Goal: Information Seeking & Learning: Learn about a topic

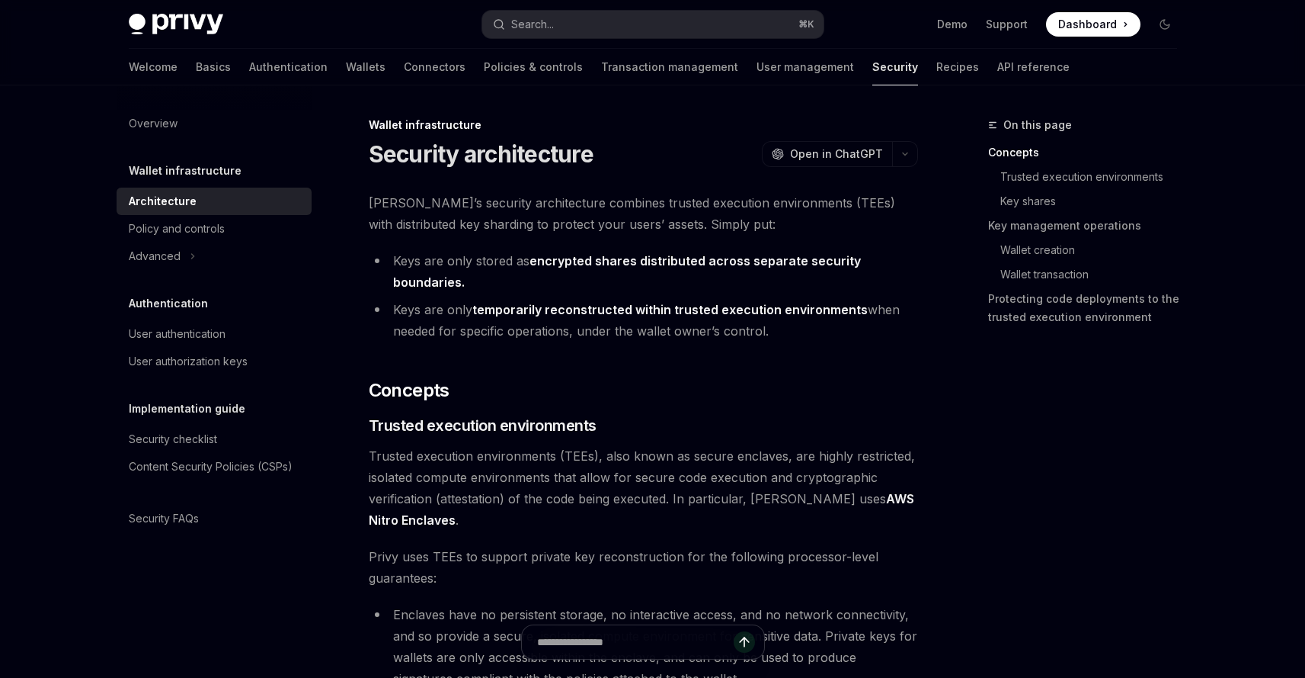
type textarea "*"
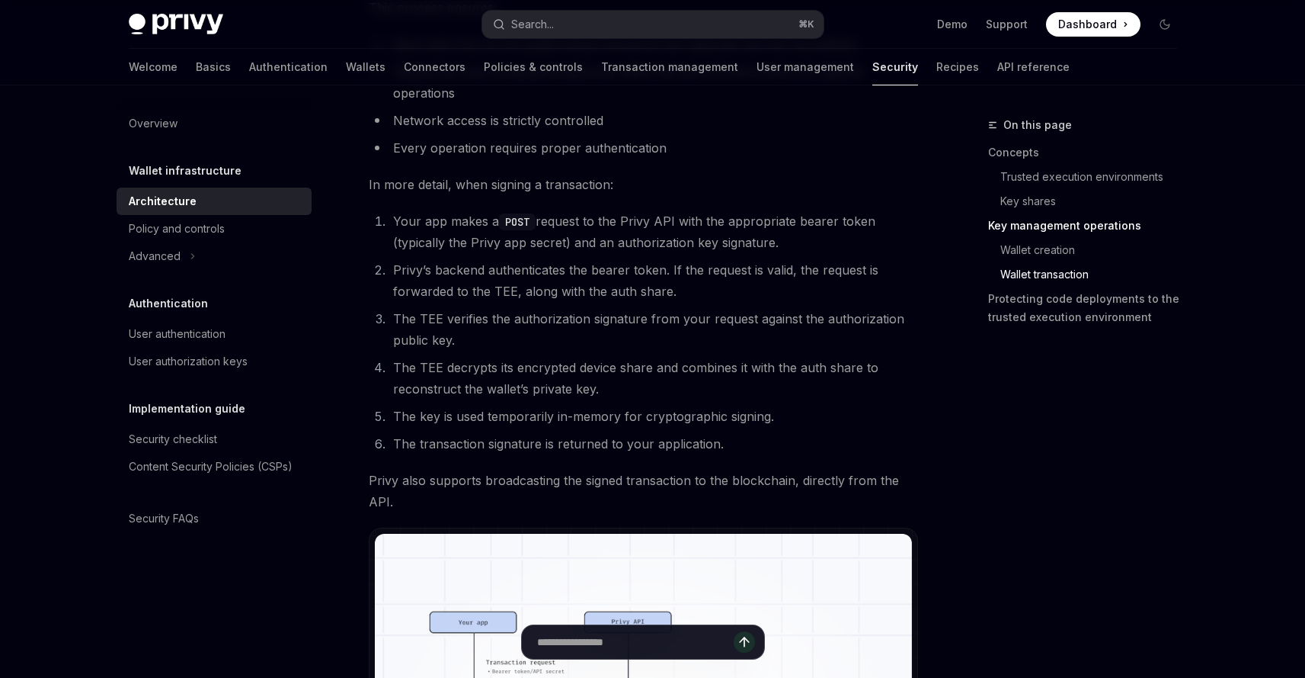
scroll to position [2424, 0]
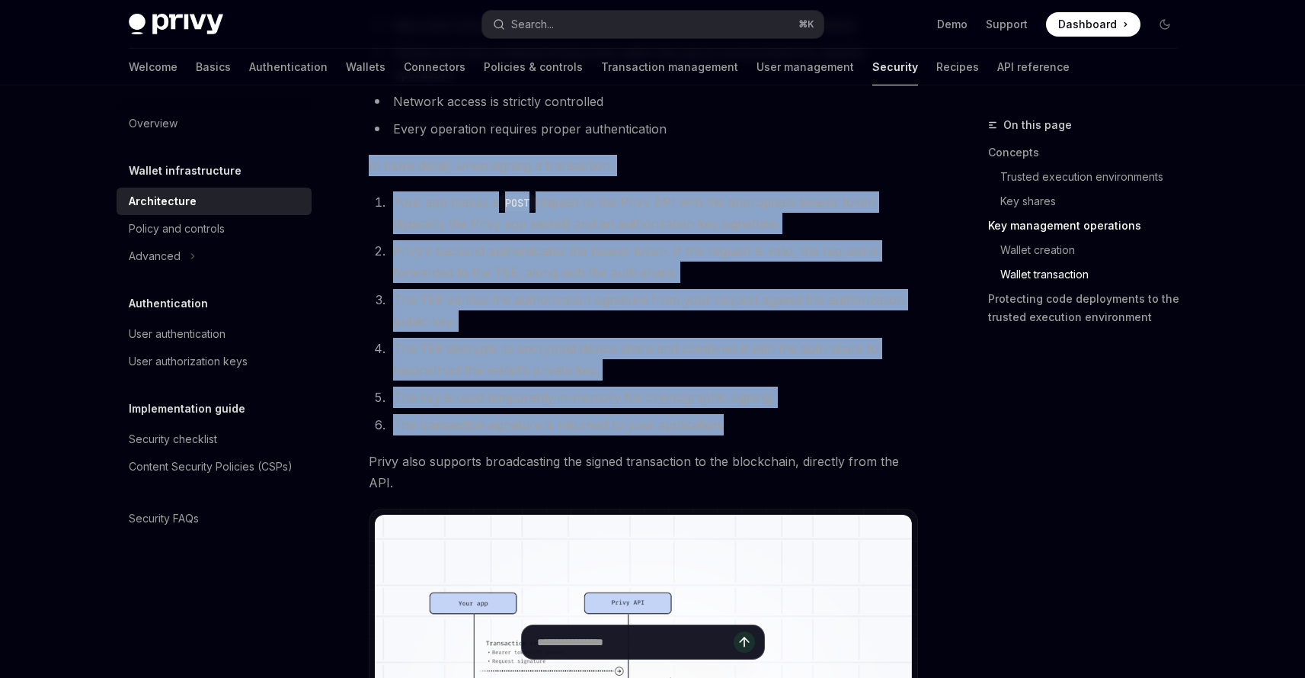
drag, startPoint x: 727, startPoint y: 422, endPoint x: 364, endPoint y: 171, distance: 442.0
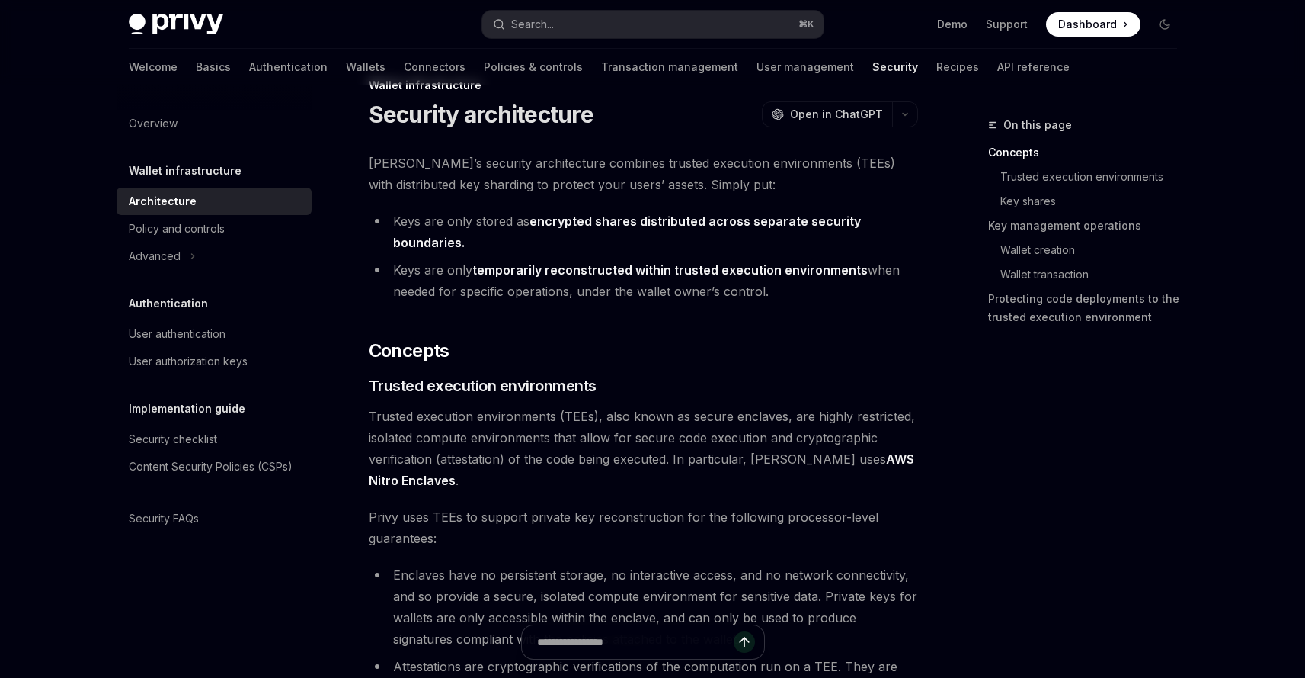
scroll to position [0, 0]
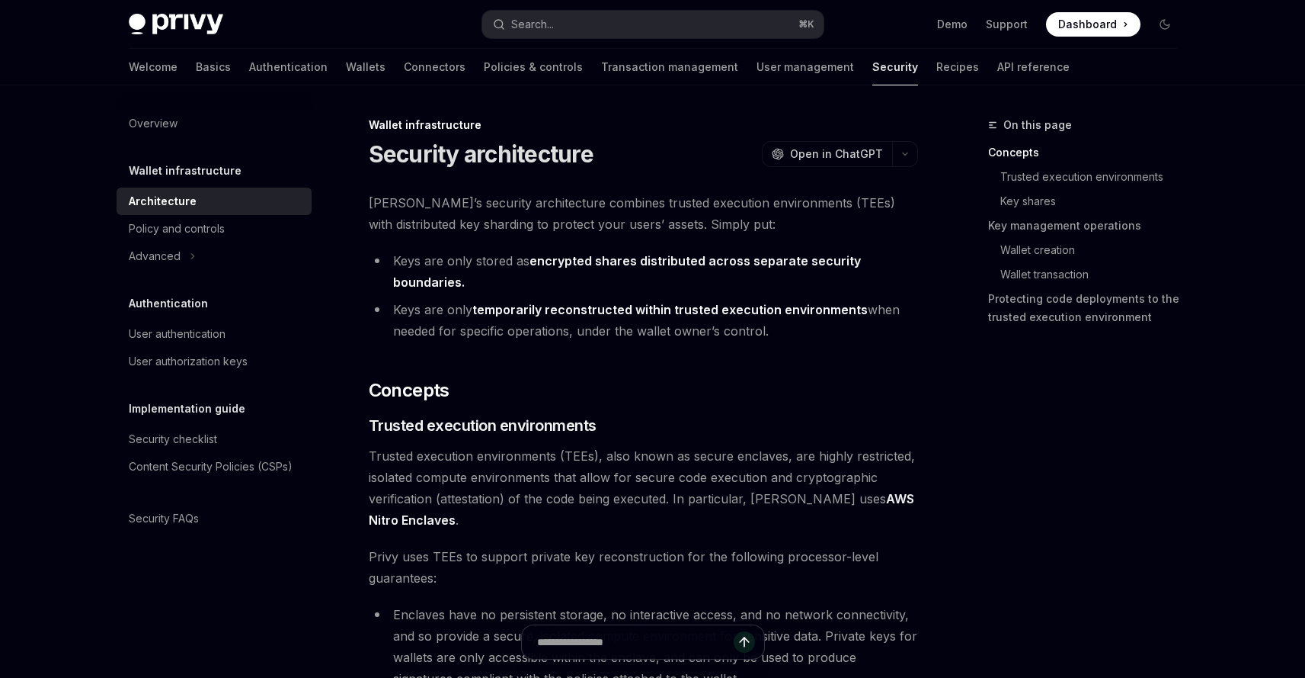
click at [982, 460] on div "On this page Concepts Trusted execution environments Key shares Key management …" at bounding box center [1074, 397] width 232 height 562
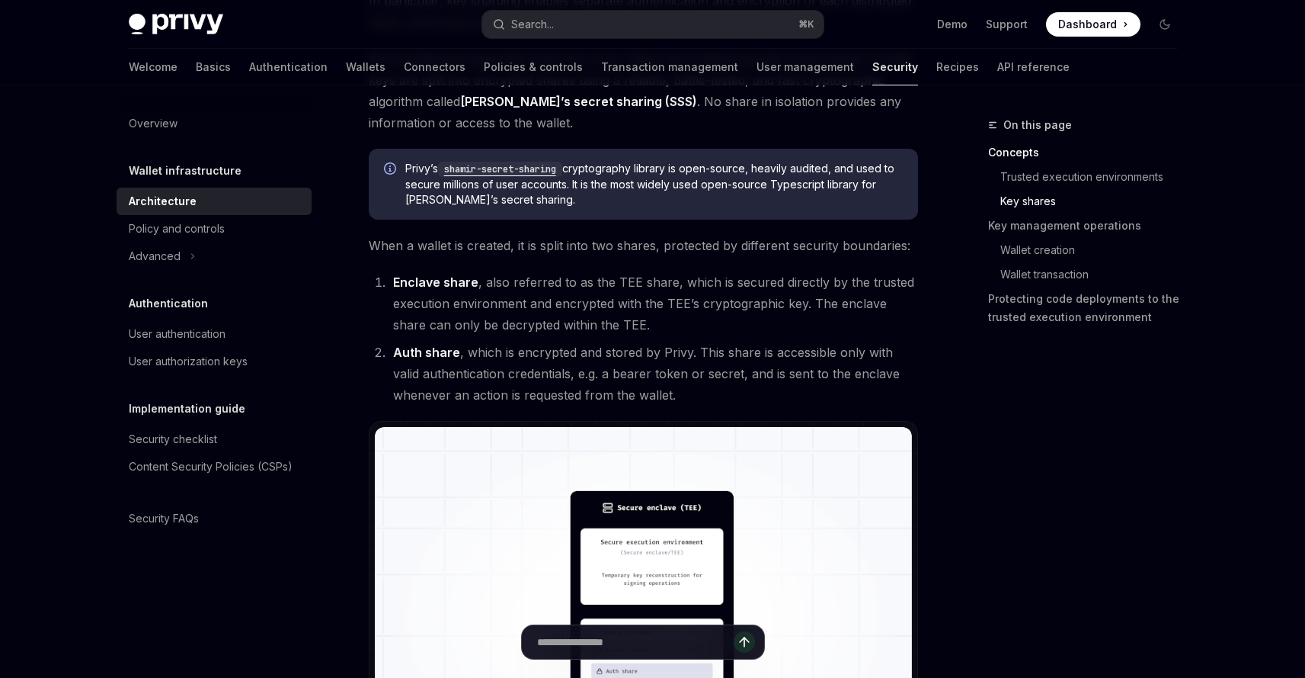
scroll to position [919, 0]
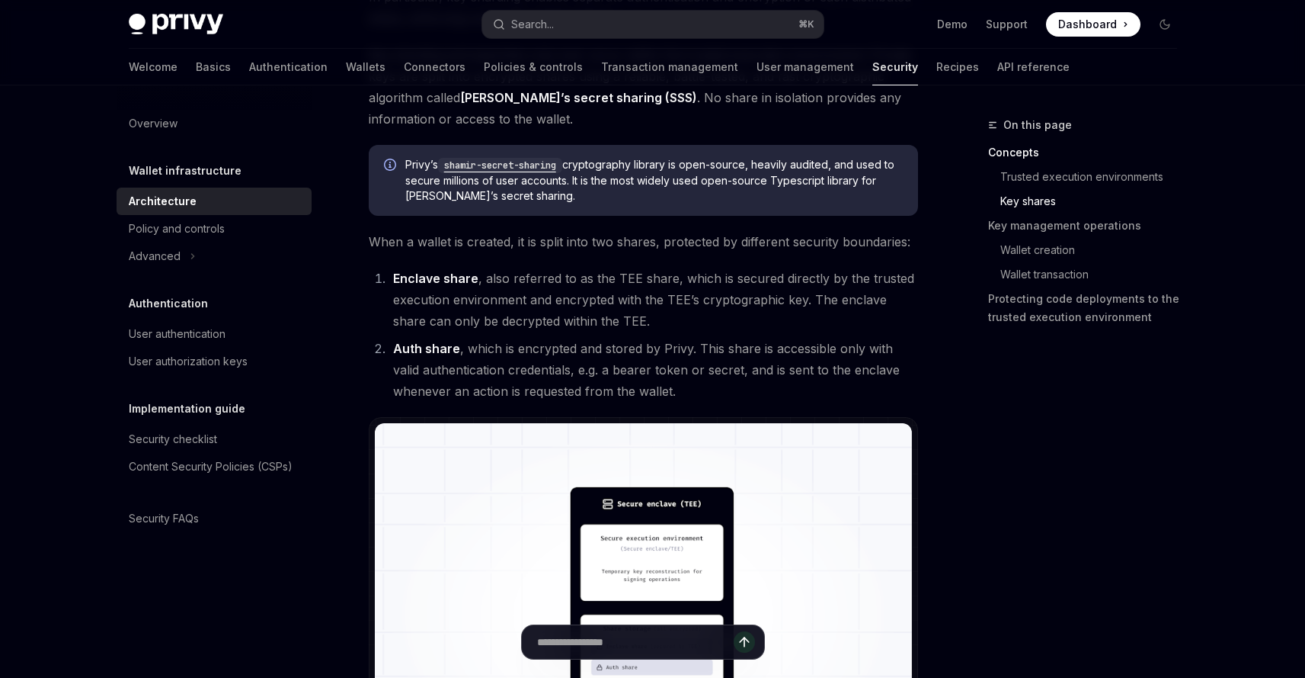
click at [635, 292] on li "Enclave share , also referred to as the TEE share, which is secured directly by…" at bounding box center [654, 300] width 530 height 64
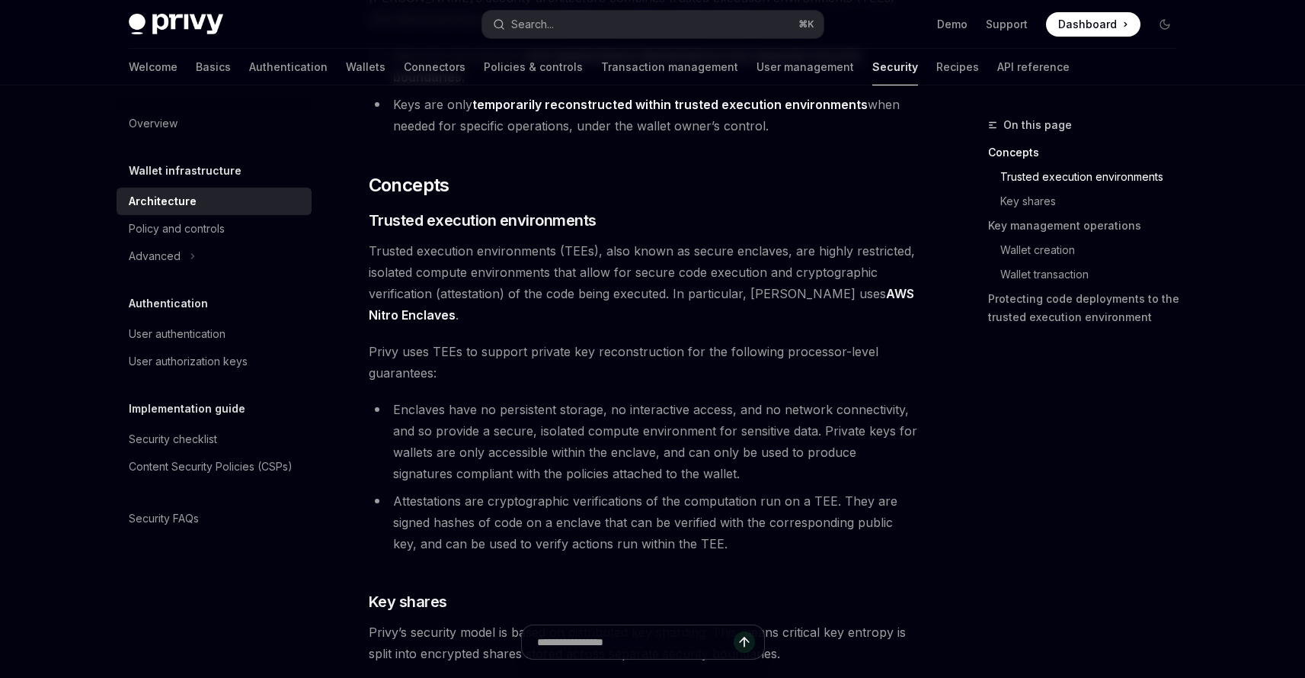
scroll to position [0, 0]
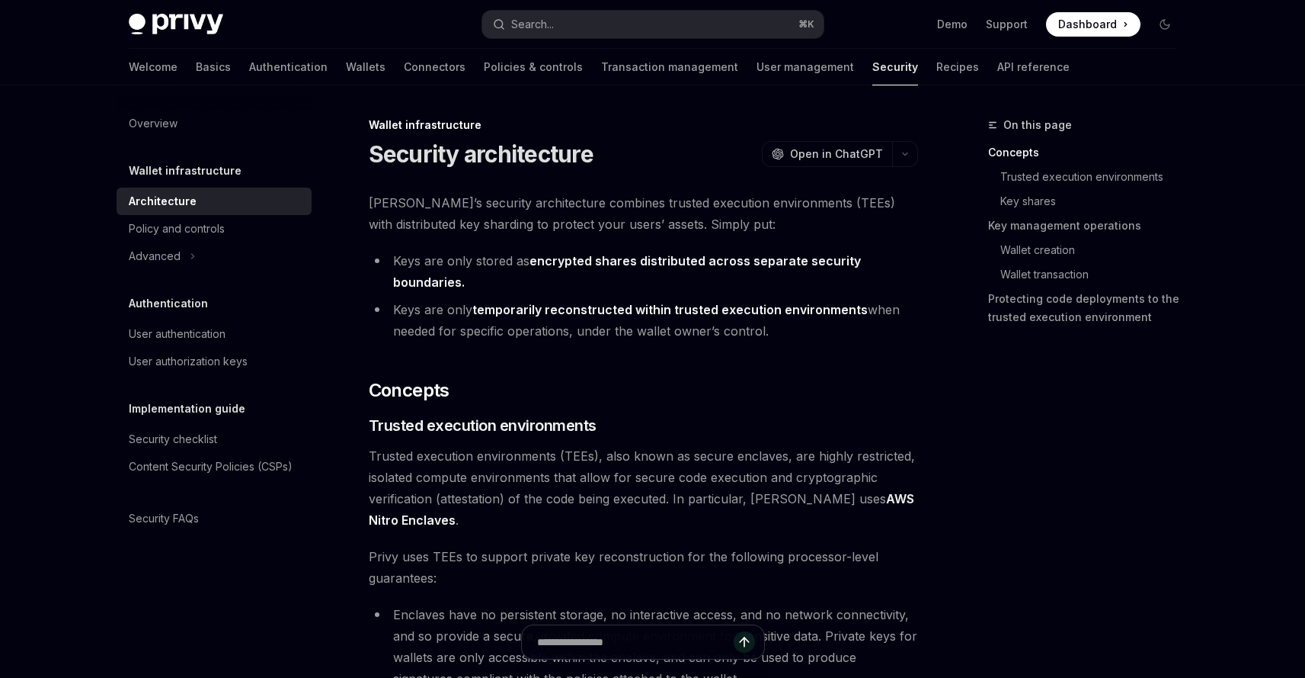
drag, startPoint x: 773, startPoint y: 334, endPoint x: 431, endPoint y: 560, distance: 409.6
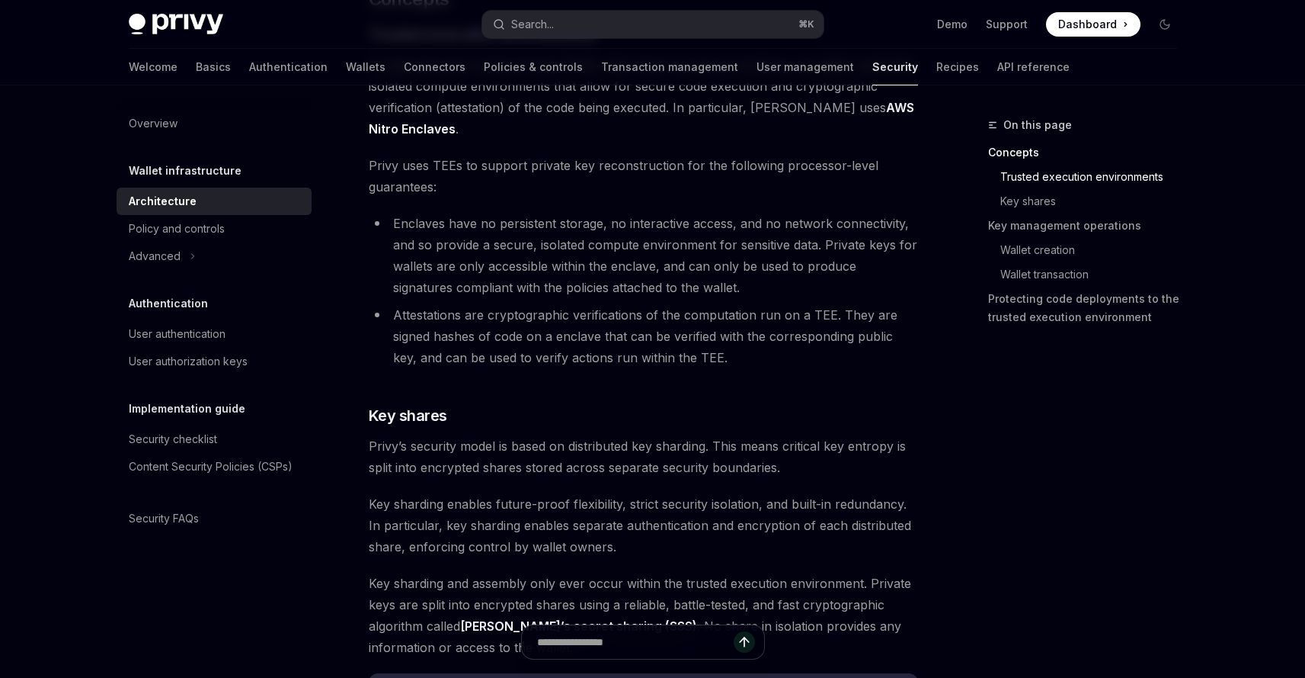
scroll to position [402, 0]
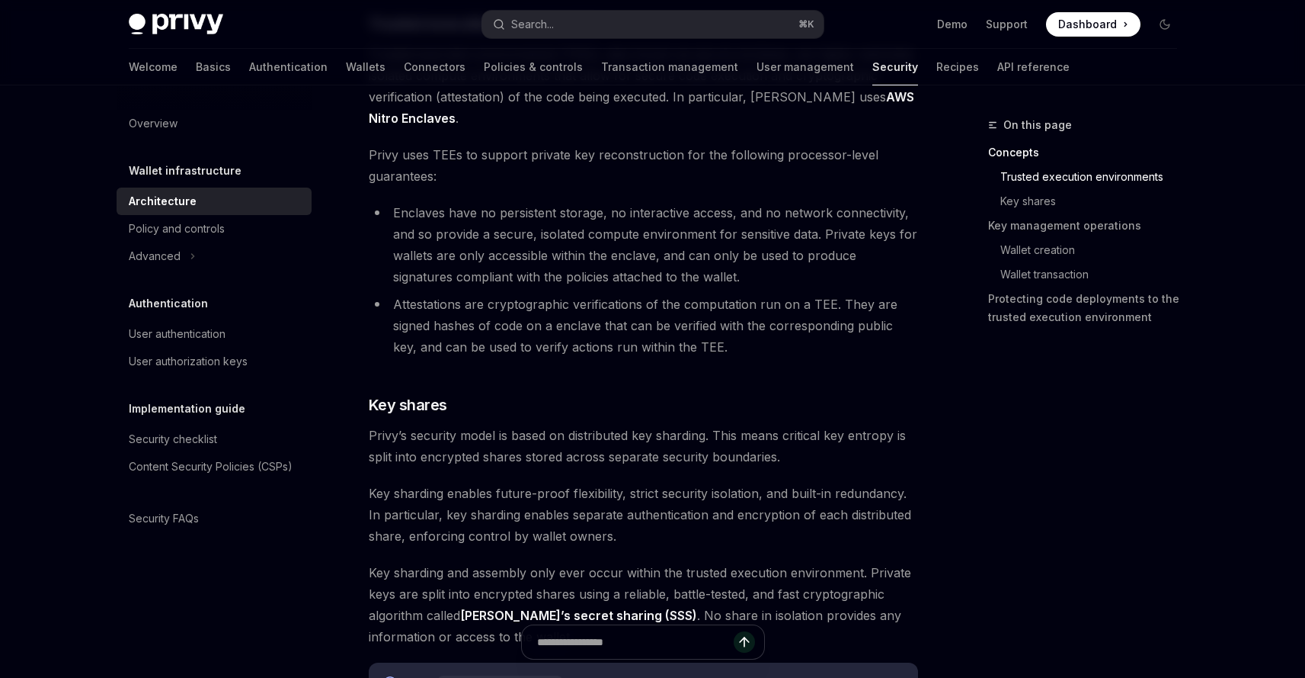
click at [474, 518] on span "Key sharding enables future-proof flexibility, strict security isolation, and b…" at bounding box center [643, 514] width 549 height 64
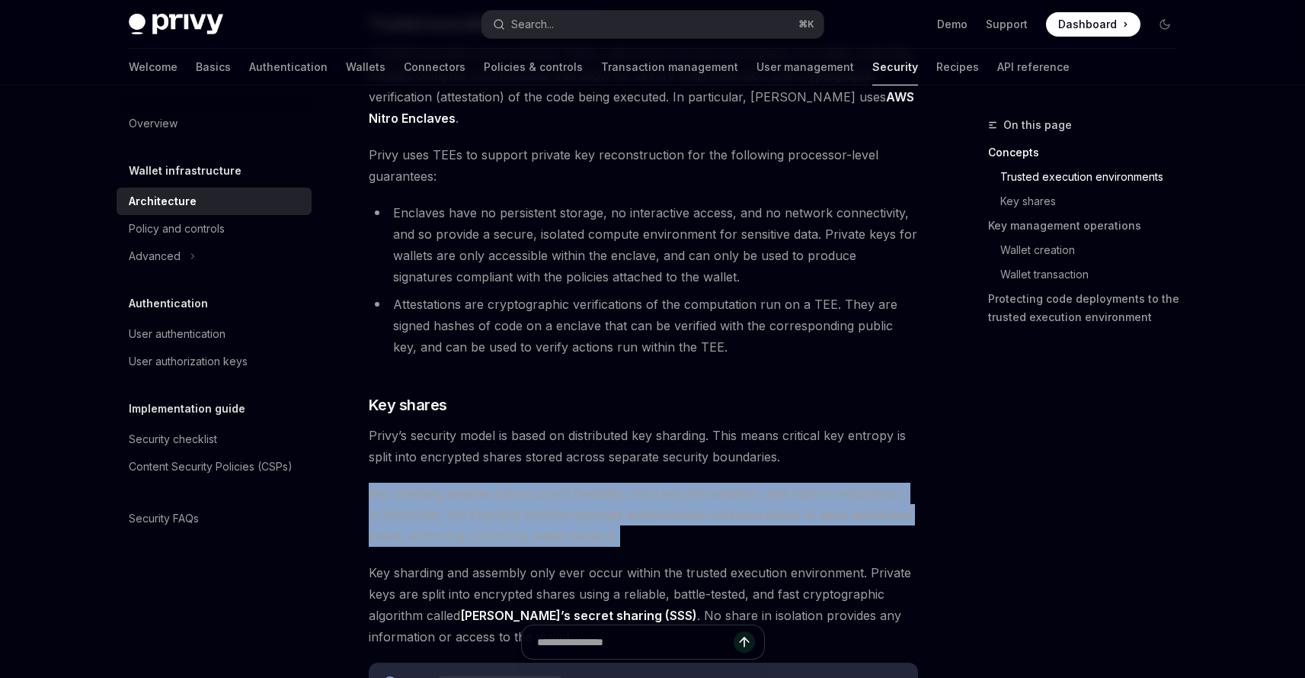
click at [474, 518] on span "Key sharding enables future-proof flexibility, strict security isolation, and b…" at bounding box center [643, 514] width 549 height 64
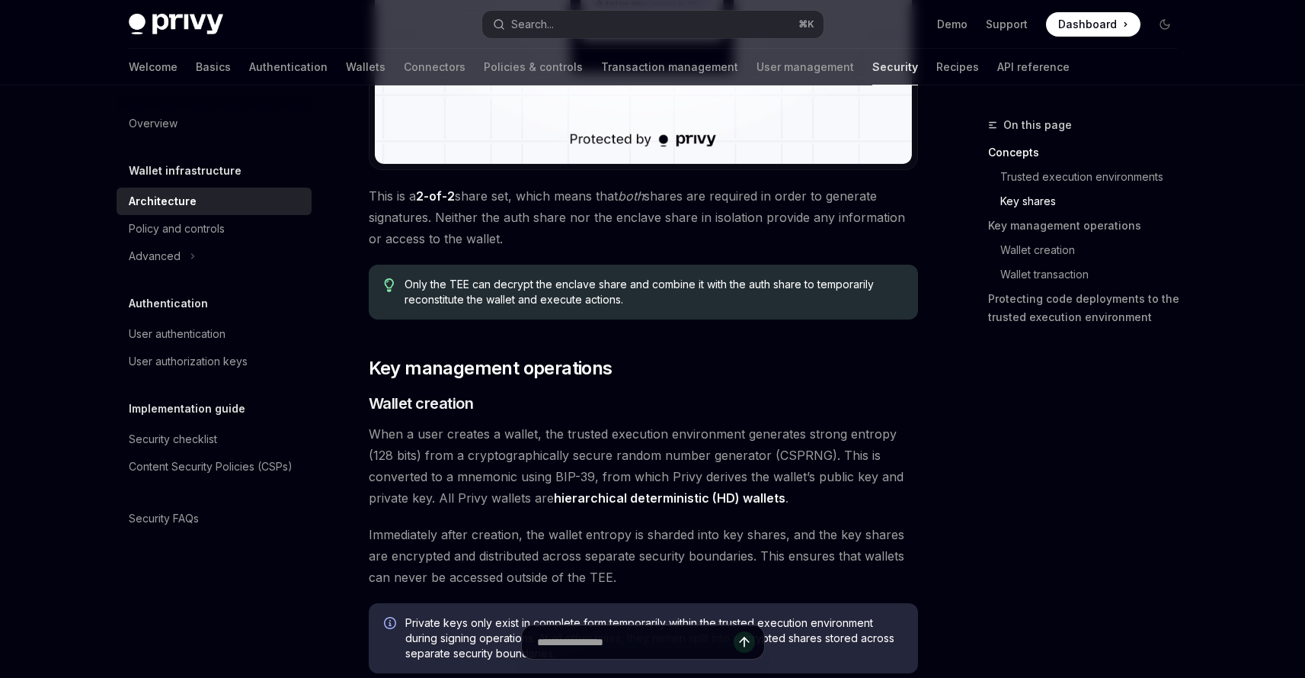
scroll to position [1565, 0]
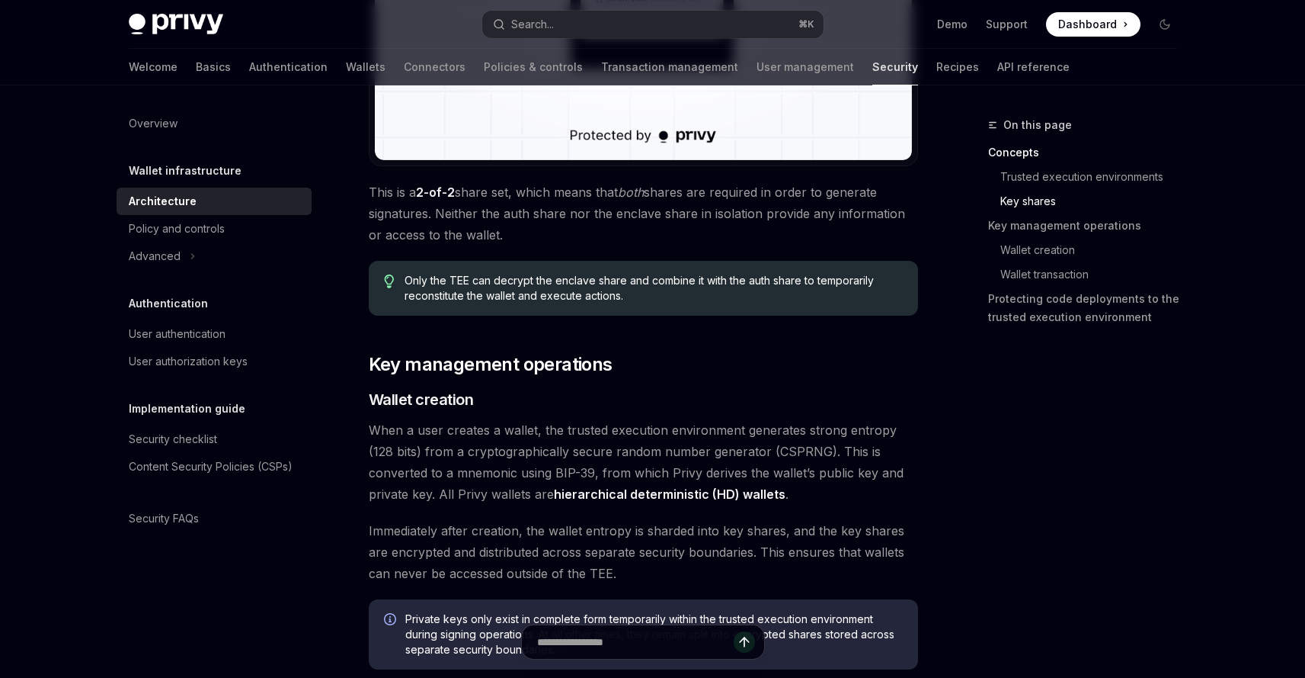
click at [453, 463] on span "When a user creates a wallet, the trusted execution environment generates stron…" at bounding box center [643, 461] width 549 height 85
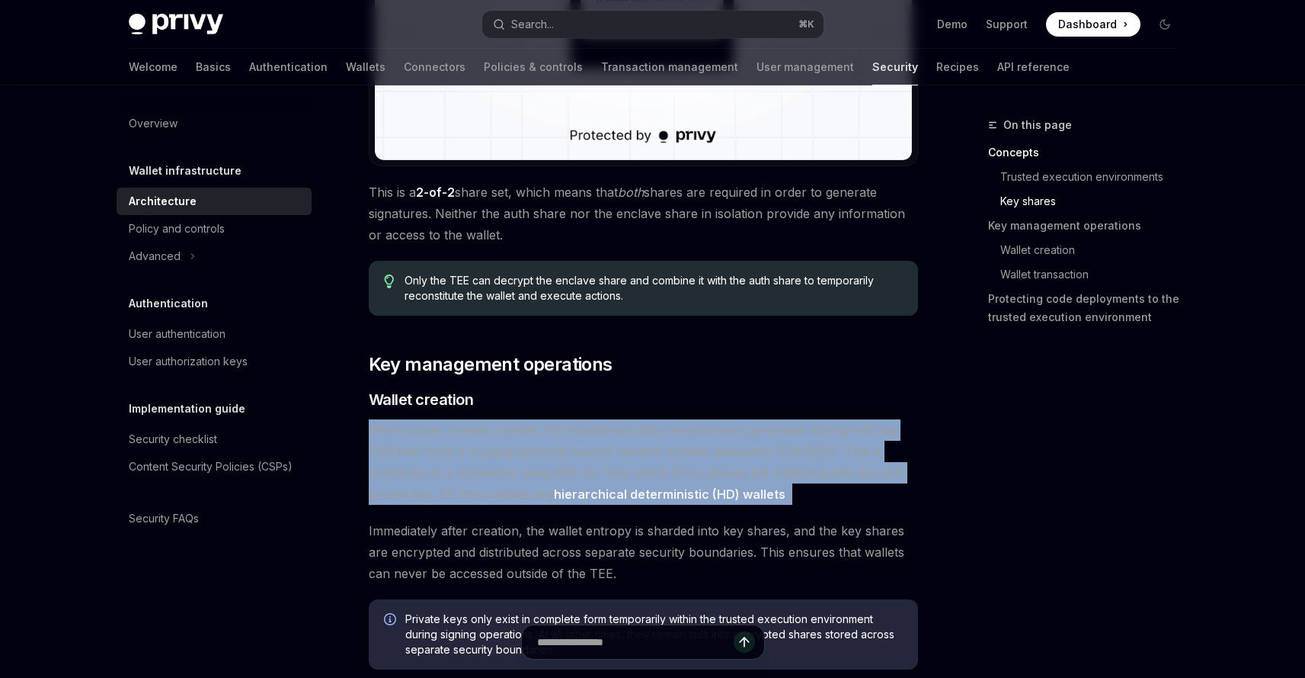
click at [453, 463] on span "When a user creates a wallet, the trusted execution environment generates stron…" at bounding box center [643, 461] width 549 height 85
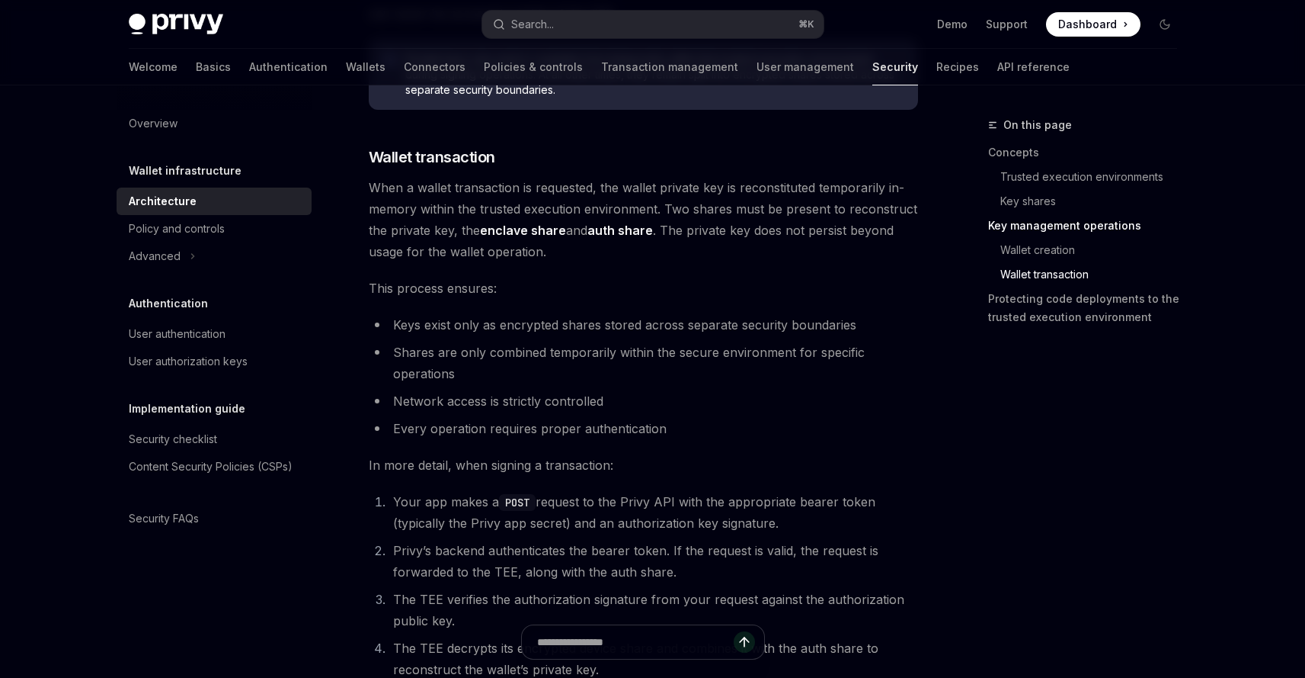
scroll to position [2311, 0]
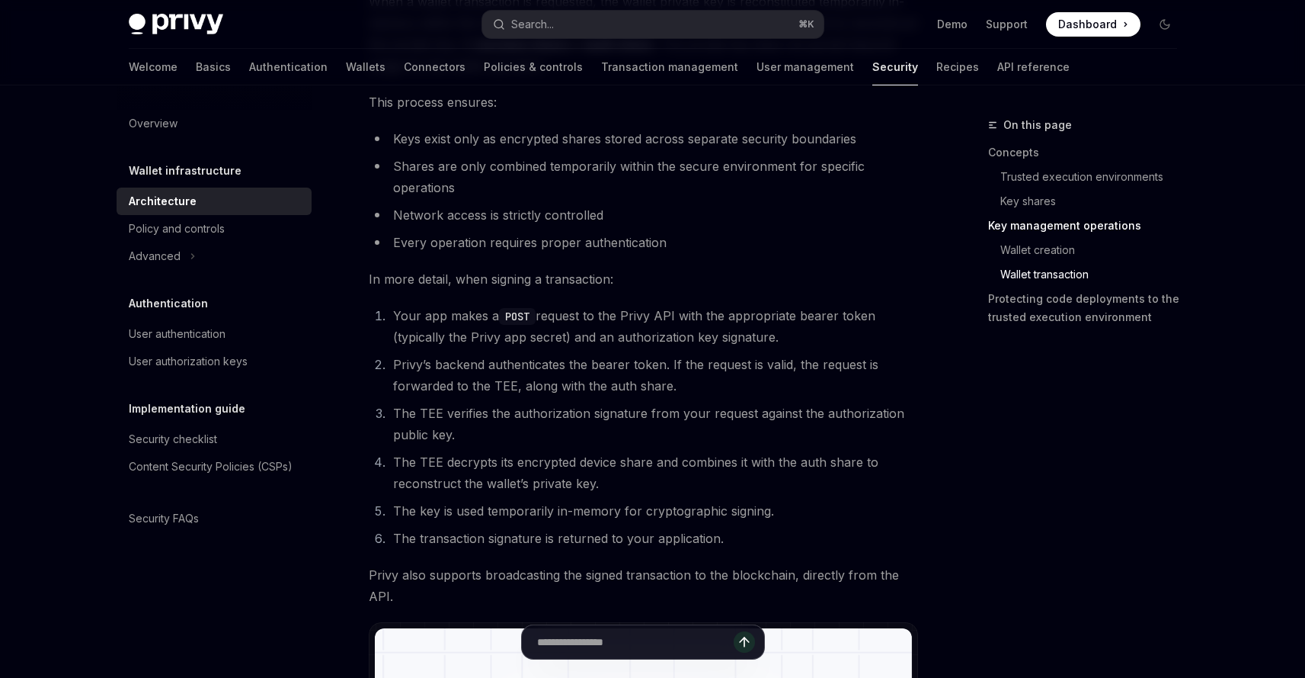
click at [469, 350] on ol "Your app makes a POST request to the Privy API with the appropriate bearer toke…" at bounding box center [643, 427] width 549 height 244
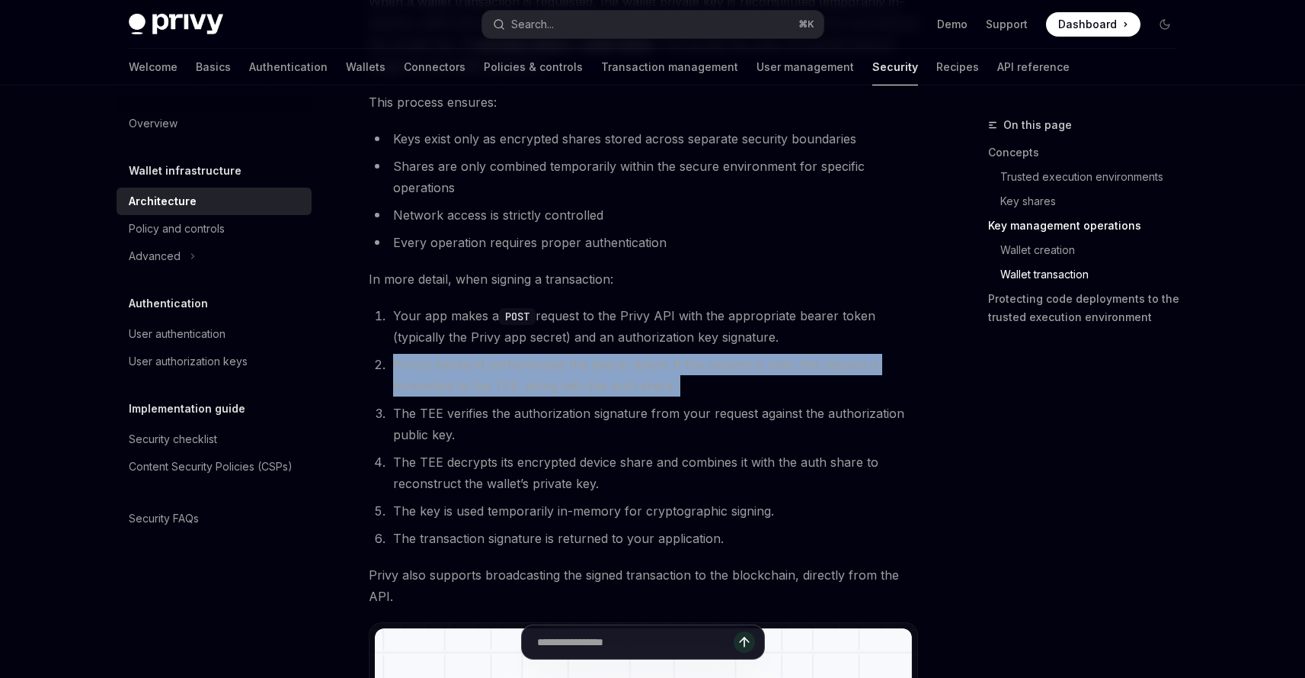
click at [469, 350] on ol "Your app makes a POST request to the Privy API with the appropriate bearer toke…" at bounding box center [643, 427] width 549 height 244
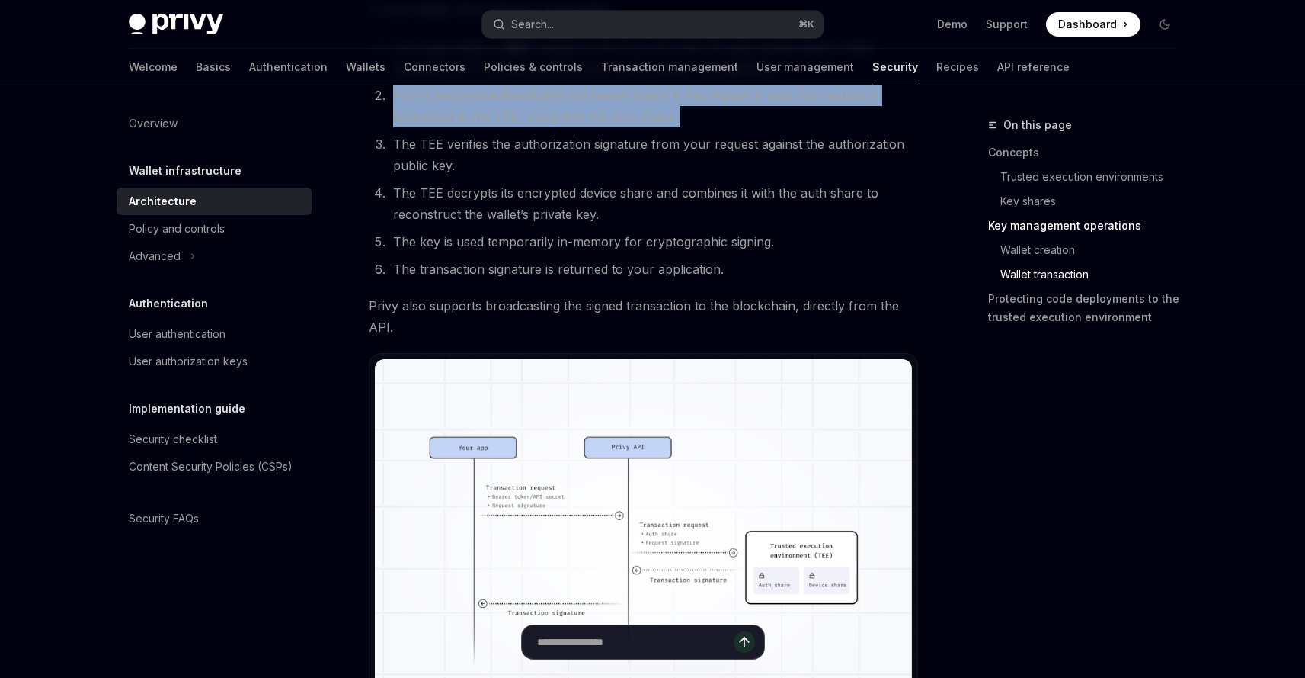
scroll to position [2577, 0]
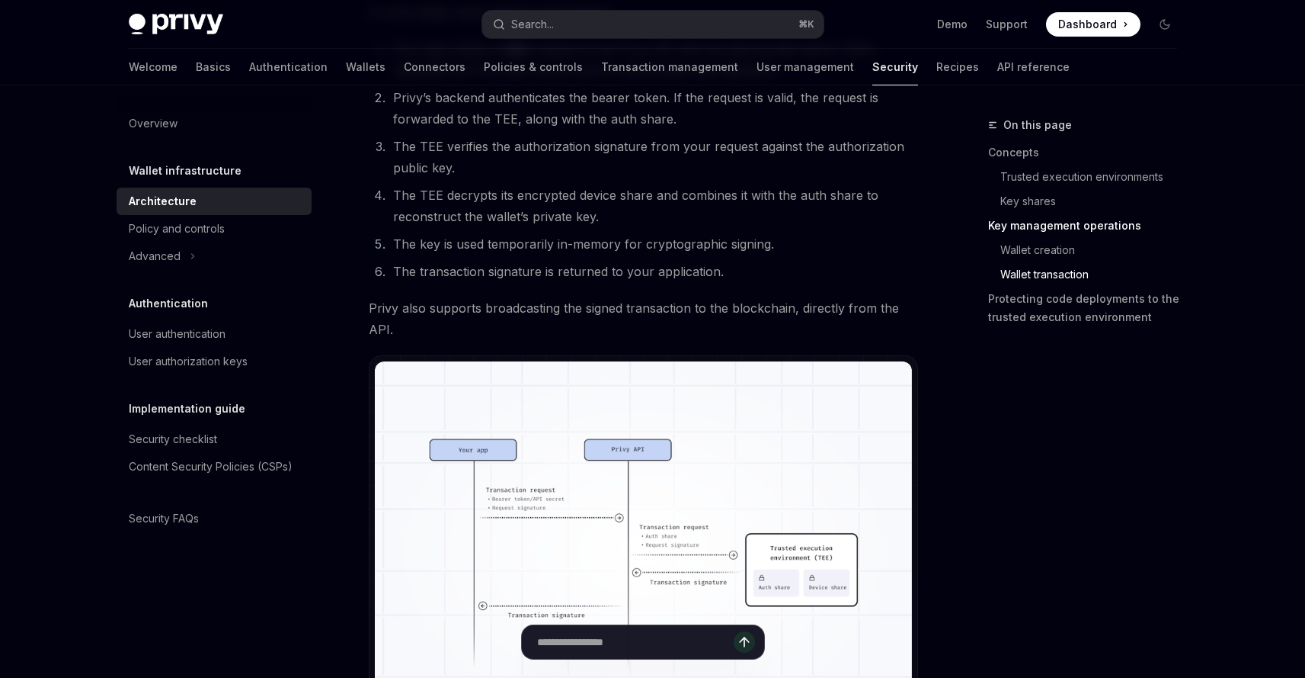
click at [538, 268] on li "The transaction signature is returned to your application." at bounding box center [654, 271] width 530 height 21
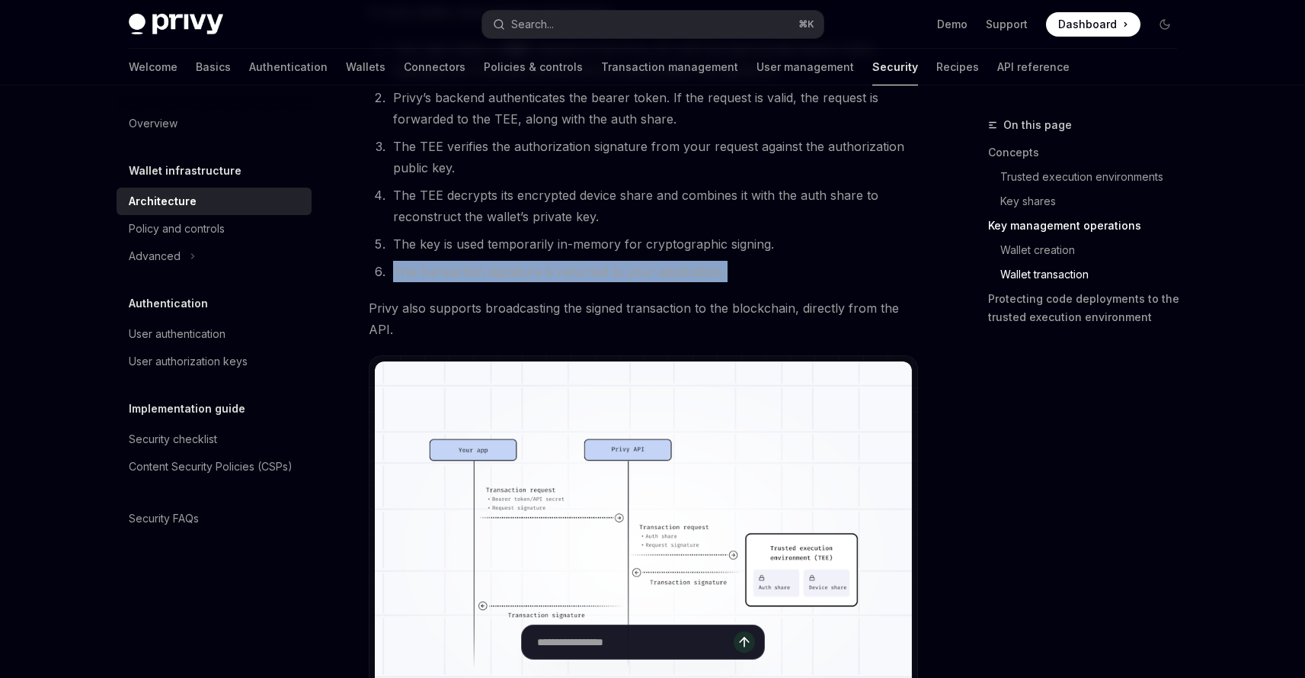
click at [538, 268] on li "The transaction signature is returned to your application." at bounding box center [654, 271] width 530 height 21
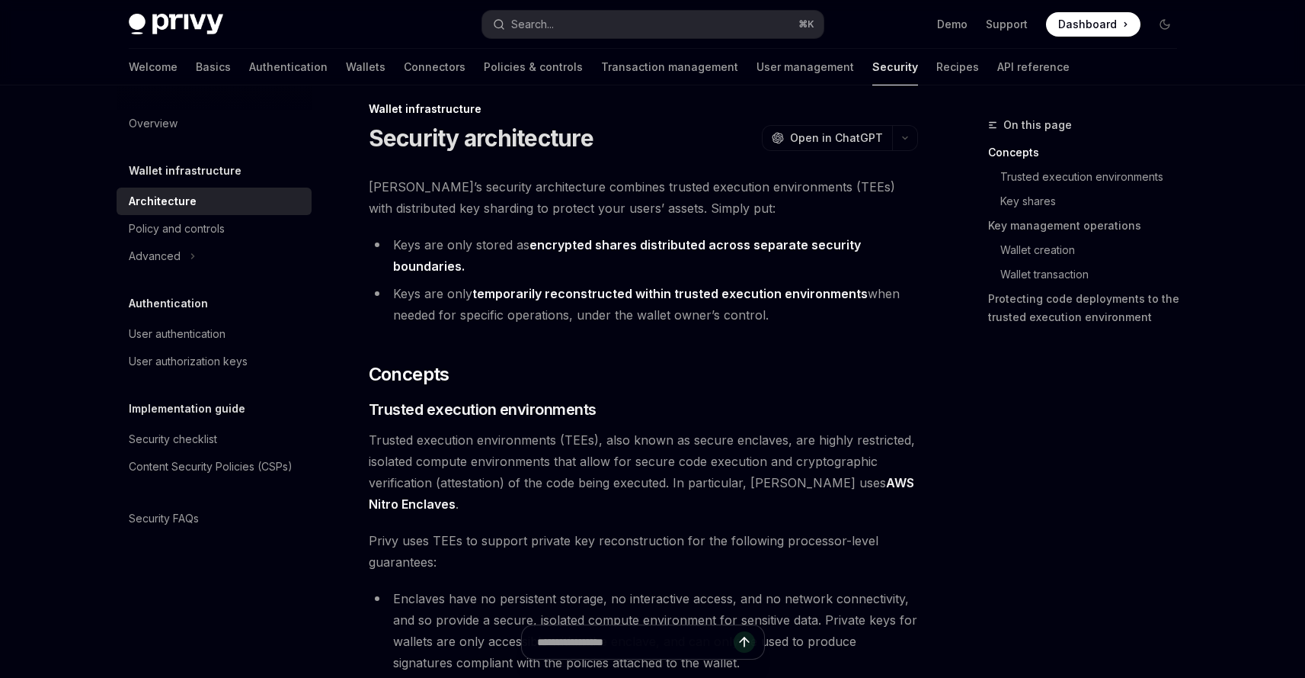
scroll to position [0, 0]
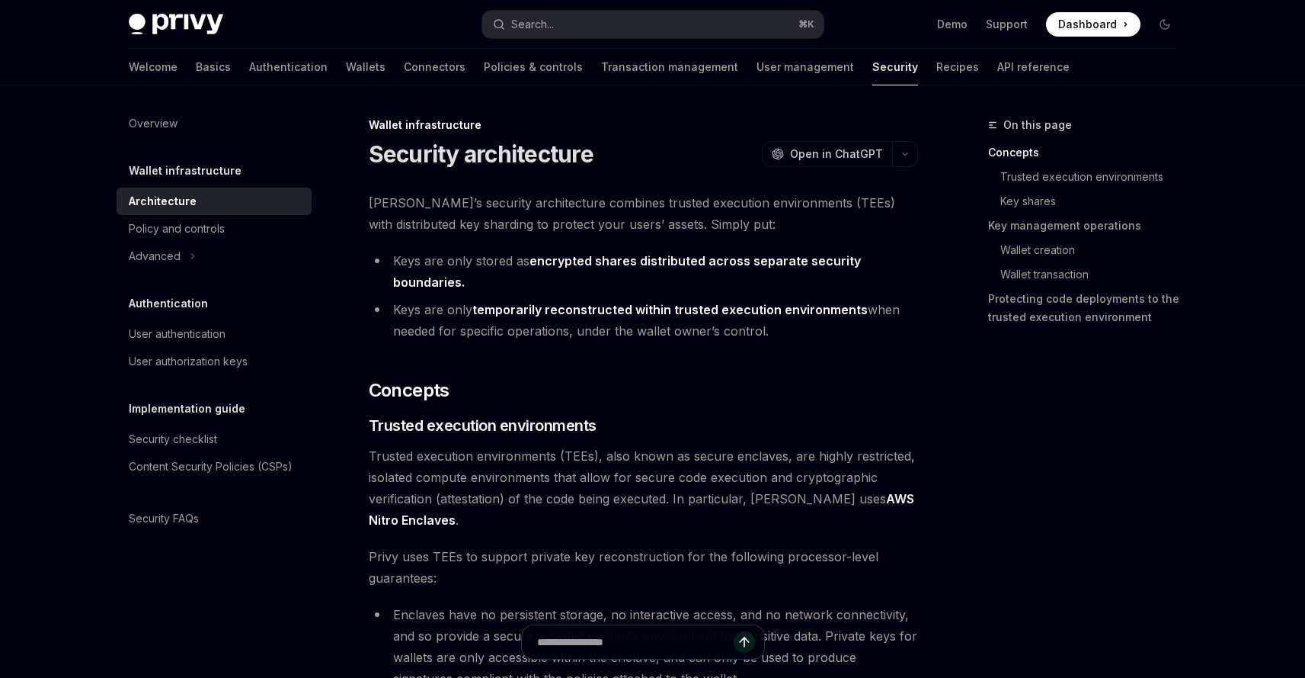
click at [753, 197] on span "[PERSON_NAME]’s security architecture combines trusted execution environments (…" at bounding box center [643, 213] width 549 height 43
click at [752, 197] on span "[PERSON_NAME]’s security architecture combines trusted execution environments (…" at bounding box center [643, 213] width 549 height 43
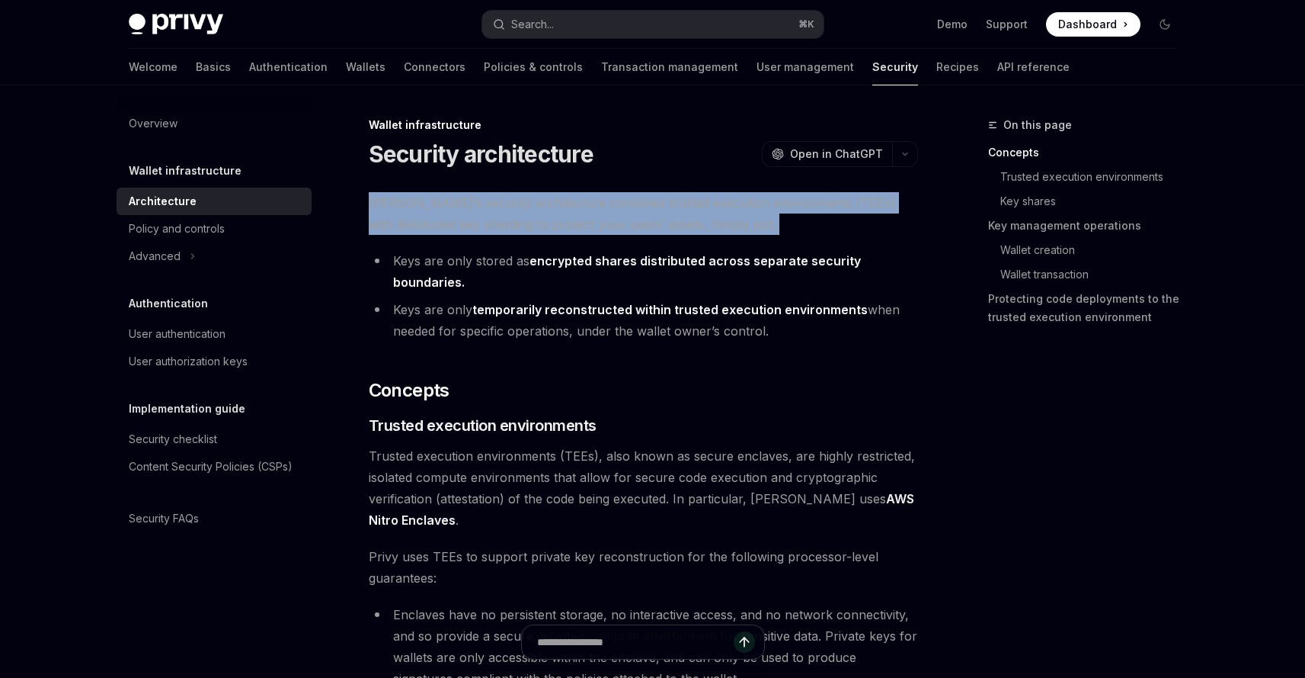
click at [752, 197] on span "[PERSON_NAME]’s security architecture combines trusted execution environments (…" at bounding box center [643, 213] width 549 height 43
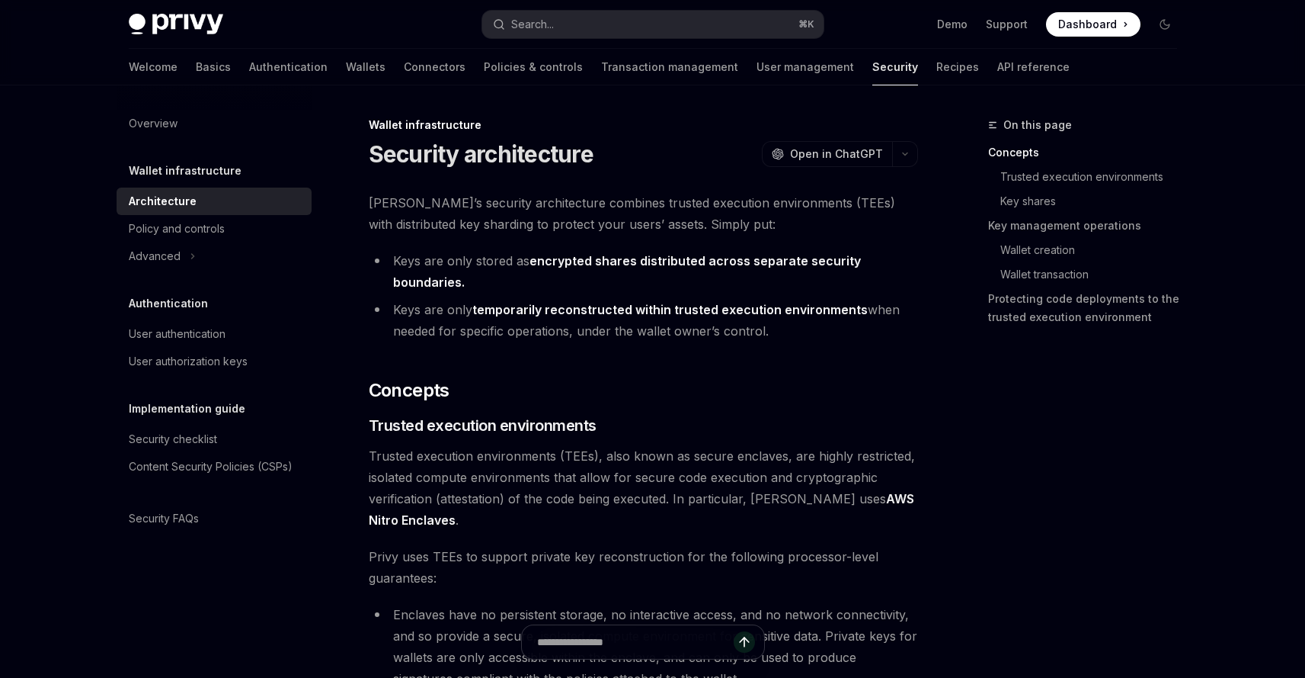
click at [558, 319] on li "Keys are only temporarily reconstructed within trusted execution environments w…" at bounding box center [643, 320] width 549 height 43
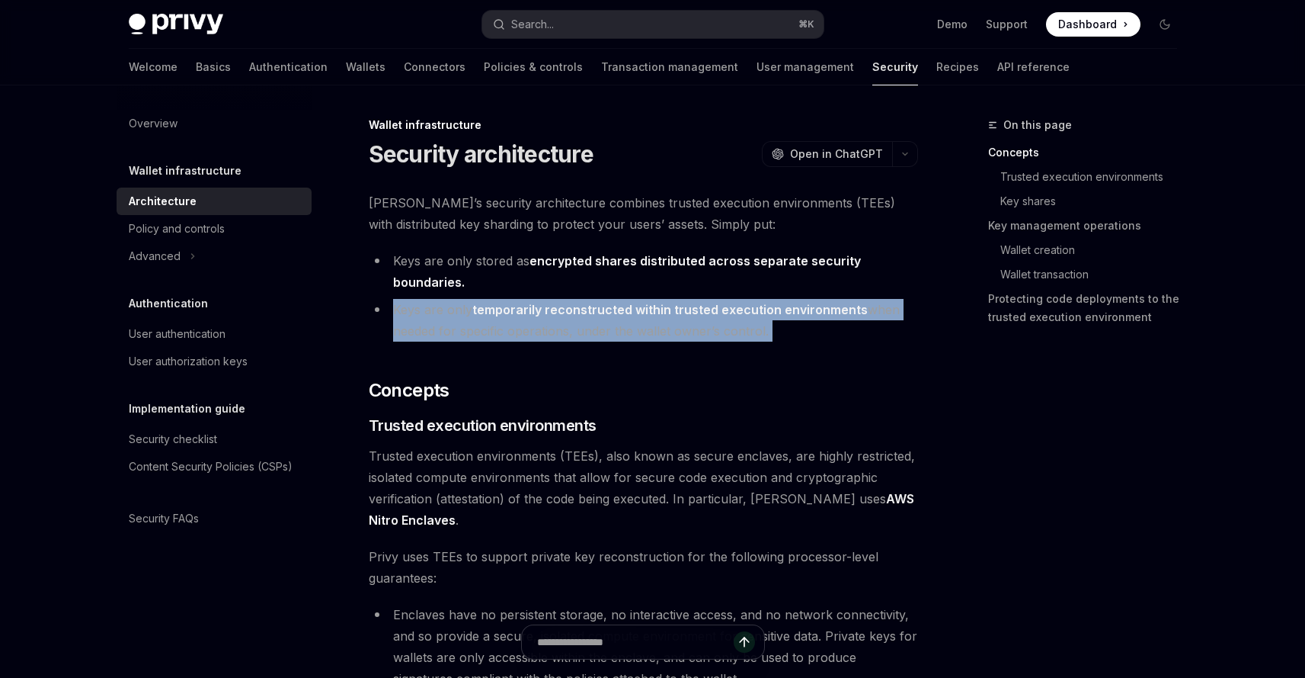
click at [558, 319] on li "Keys are only temporarily reconstructed within trusted execution environments w…" at bounding box center [643, 320] width 549 height 43
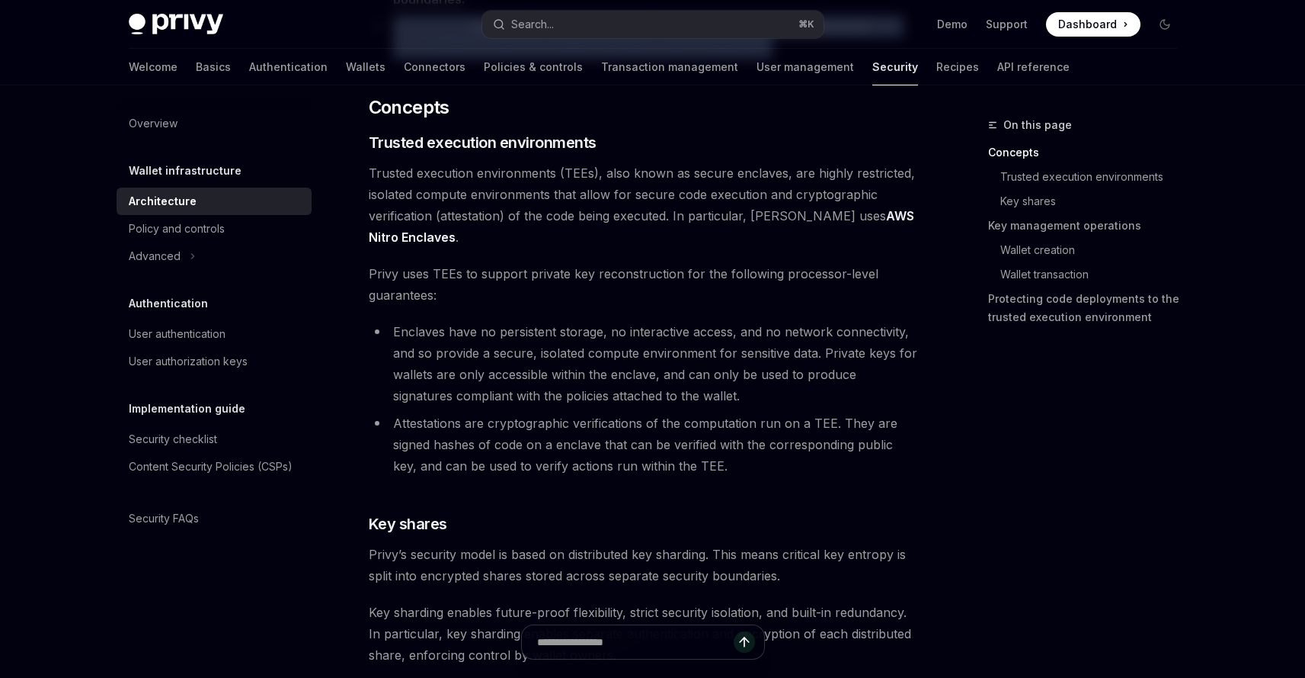
scroll to position [289, 0]
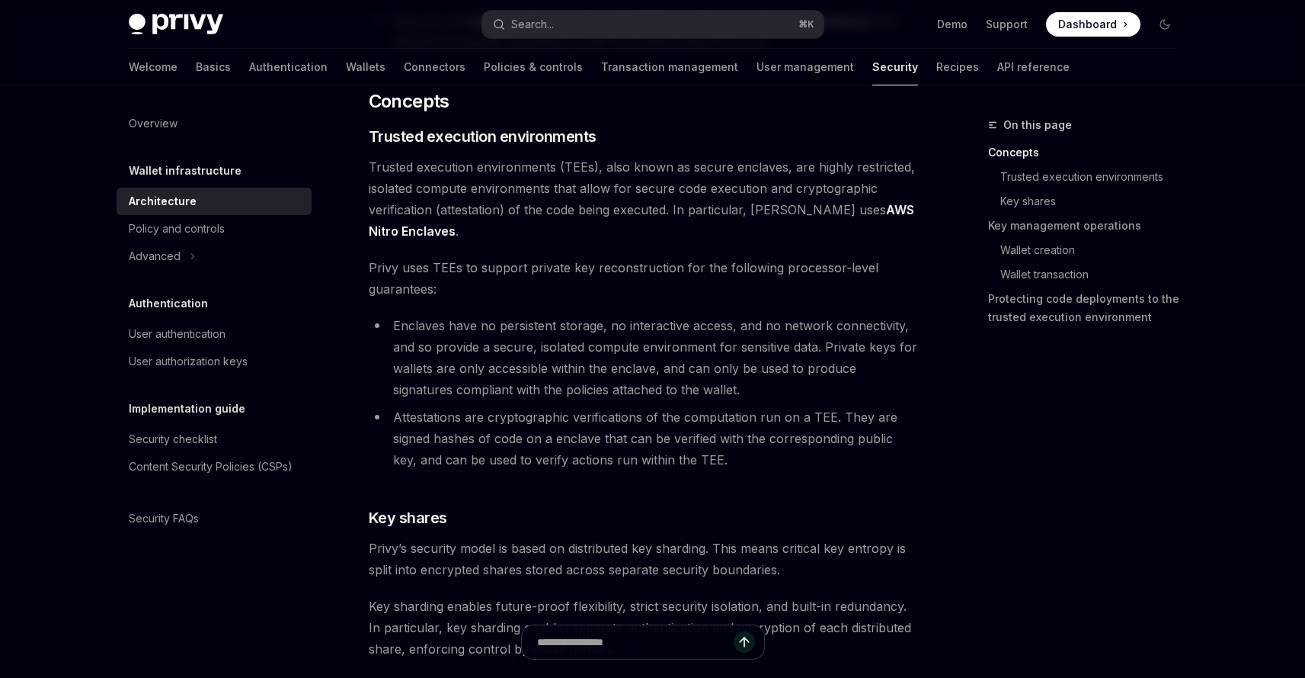
click at [598, 425] on li "Attestations are cryptographic verifications of the computation run on a TEE. T…" at bounding box center [643, 438] width 549 height 64
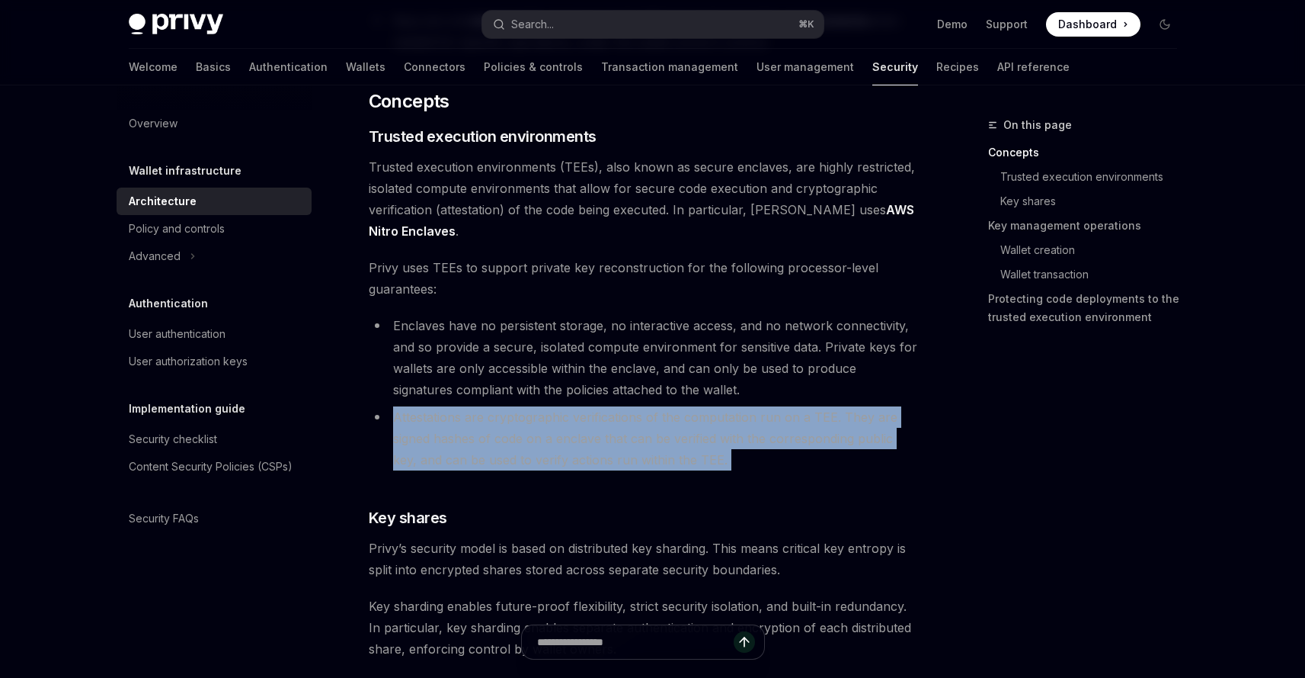
click at [598, 425] on li "Attestations are cryptographic verifications of the computation run on a TEE. T…" at bounding box center [643, 438] width 549 height 64
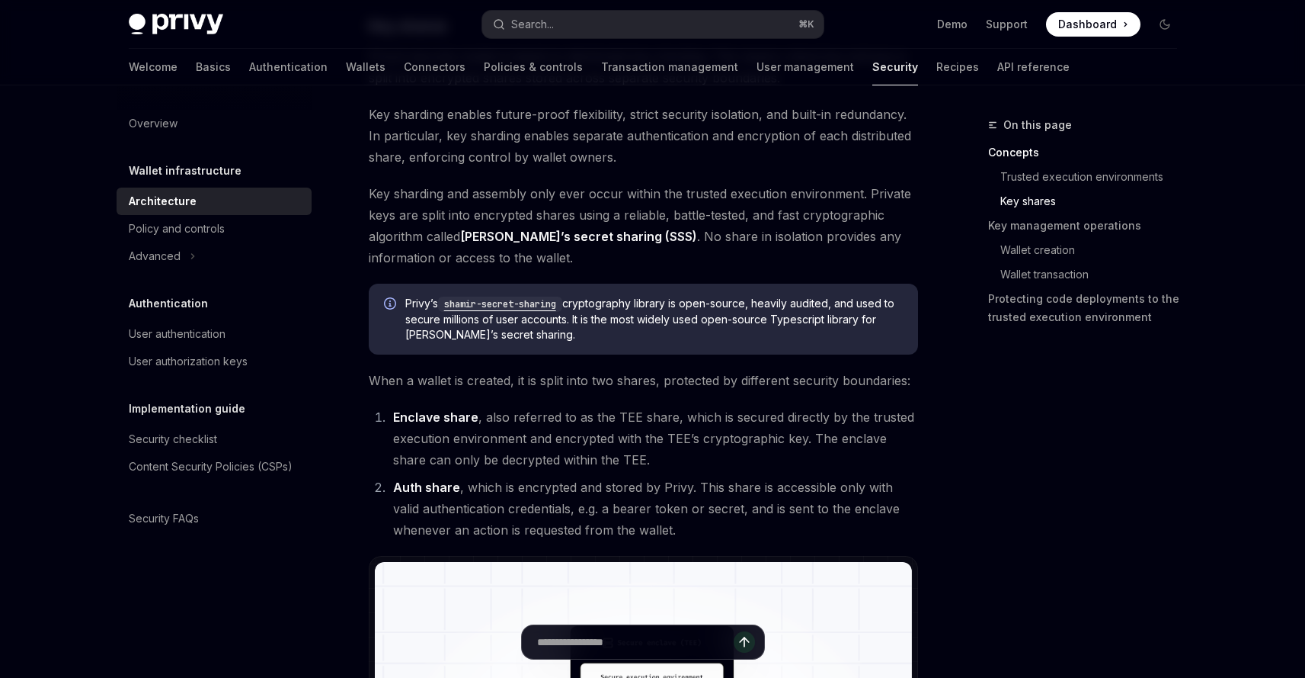
scroll to position [674, 0]
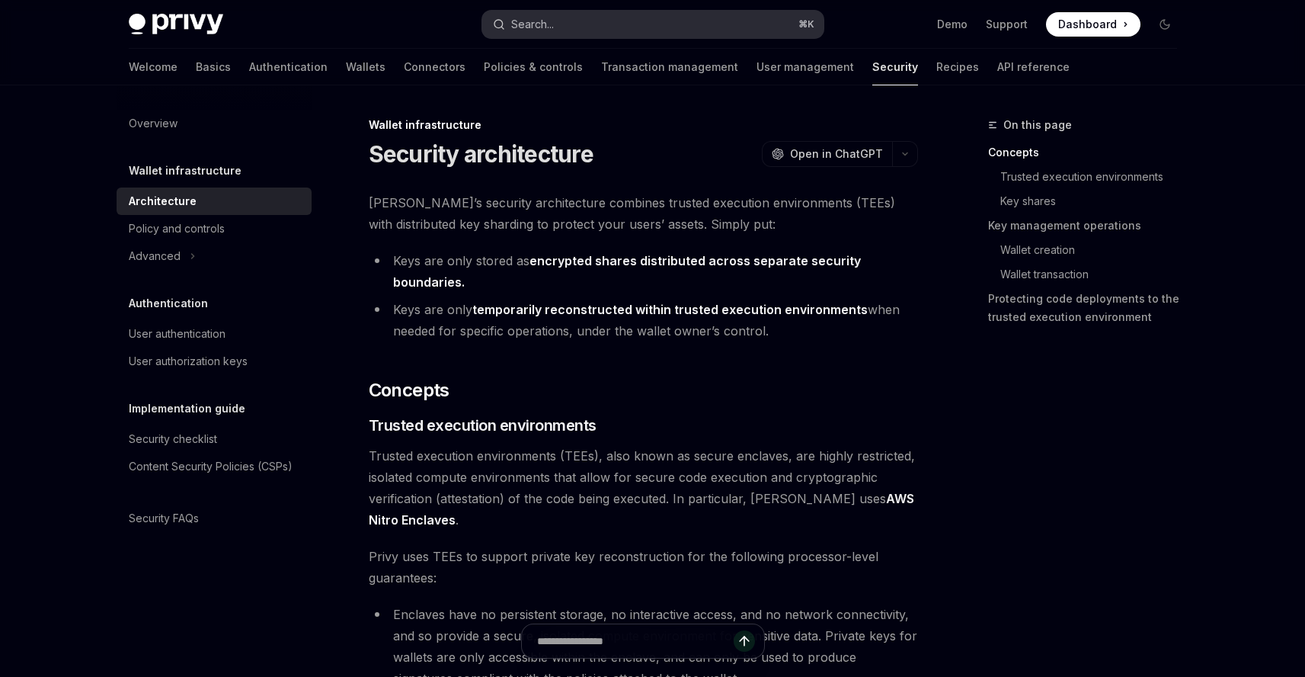
click at [668, 23] on button "Search... ⌘ K" at bounding box center [652, 24] width 341 height 27
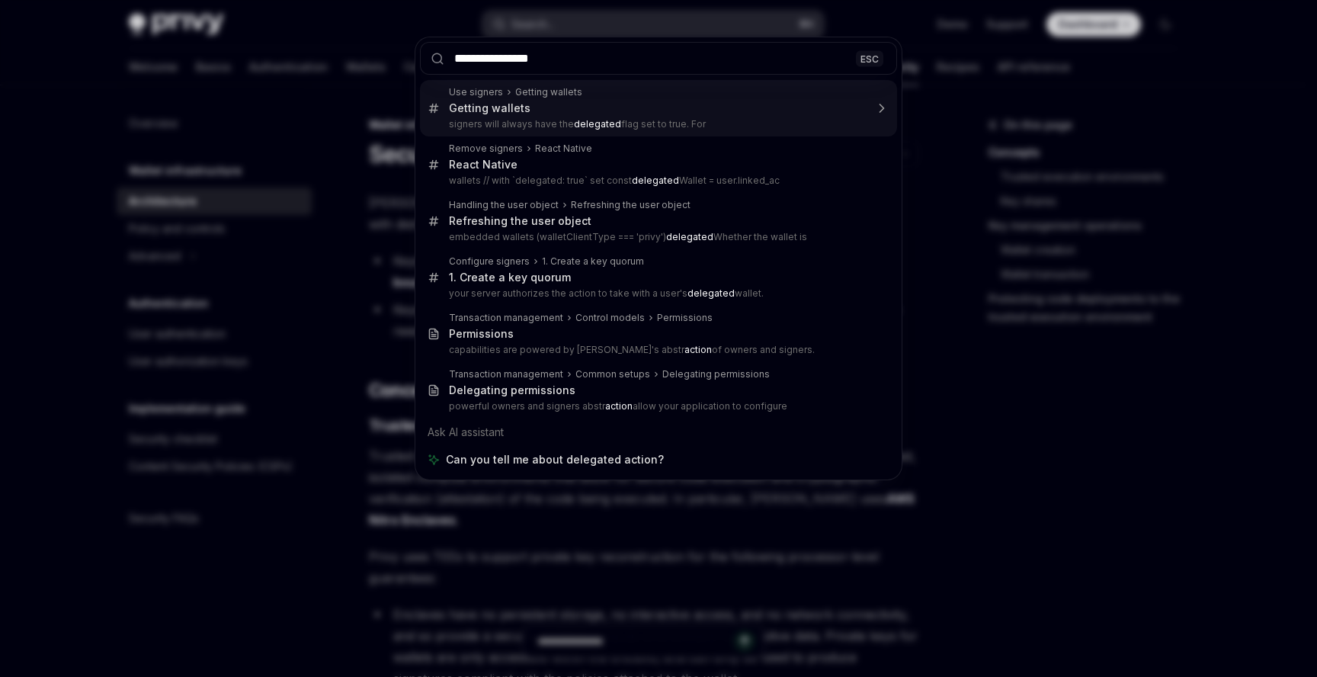
type input "**********"
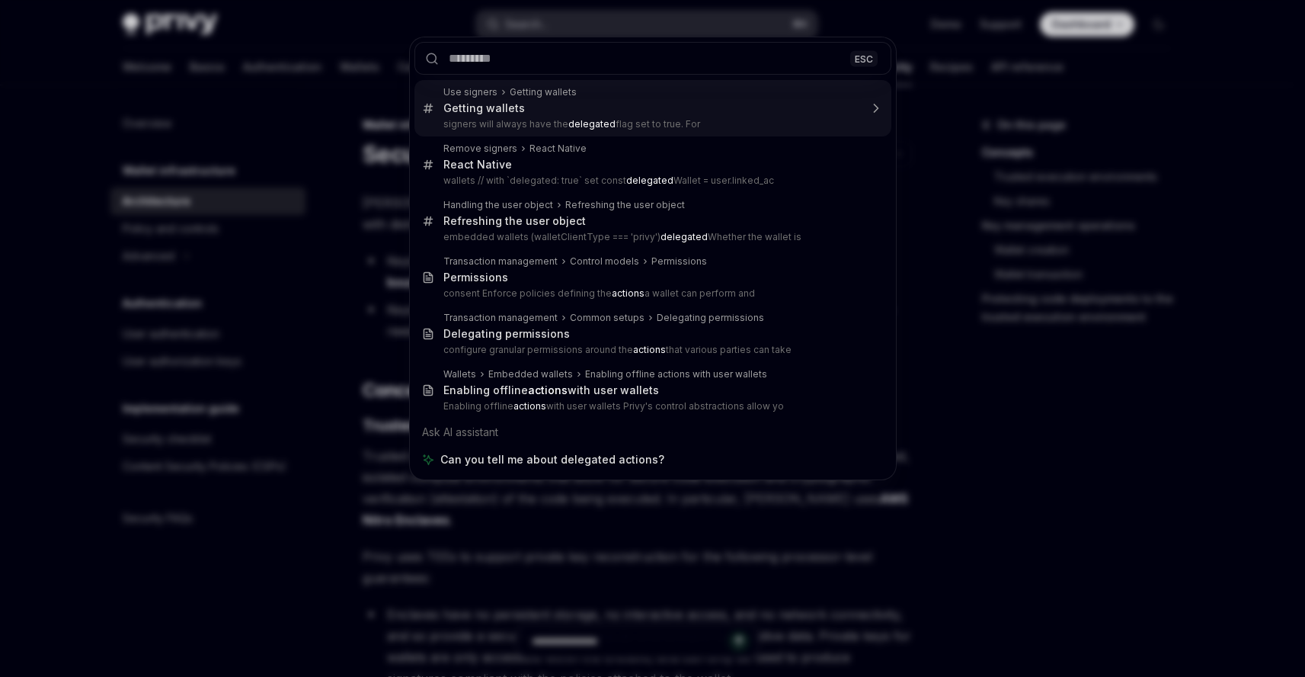
type textarea "*"
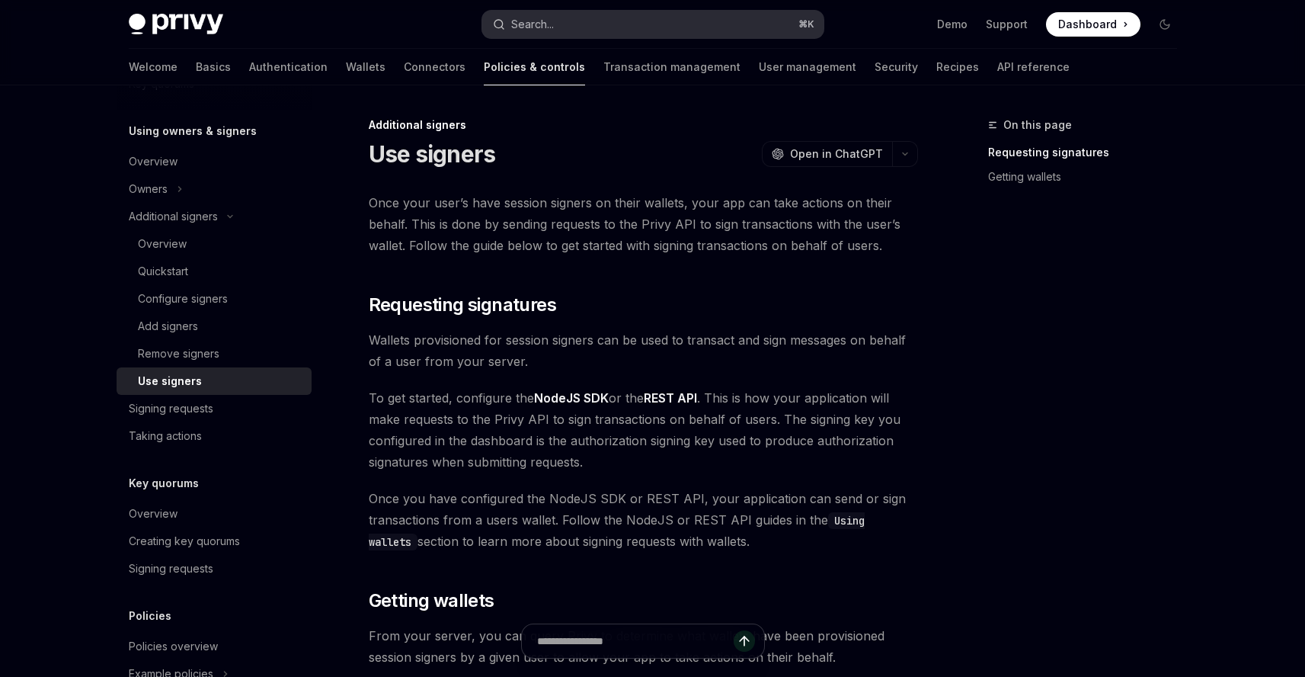
click at [581, 29] on button "Search... ⌘ K" at bounding box center [652, 24] width 341 height 27
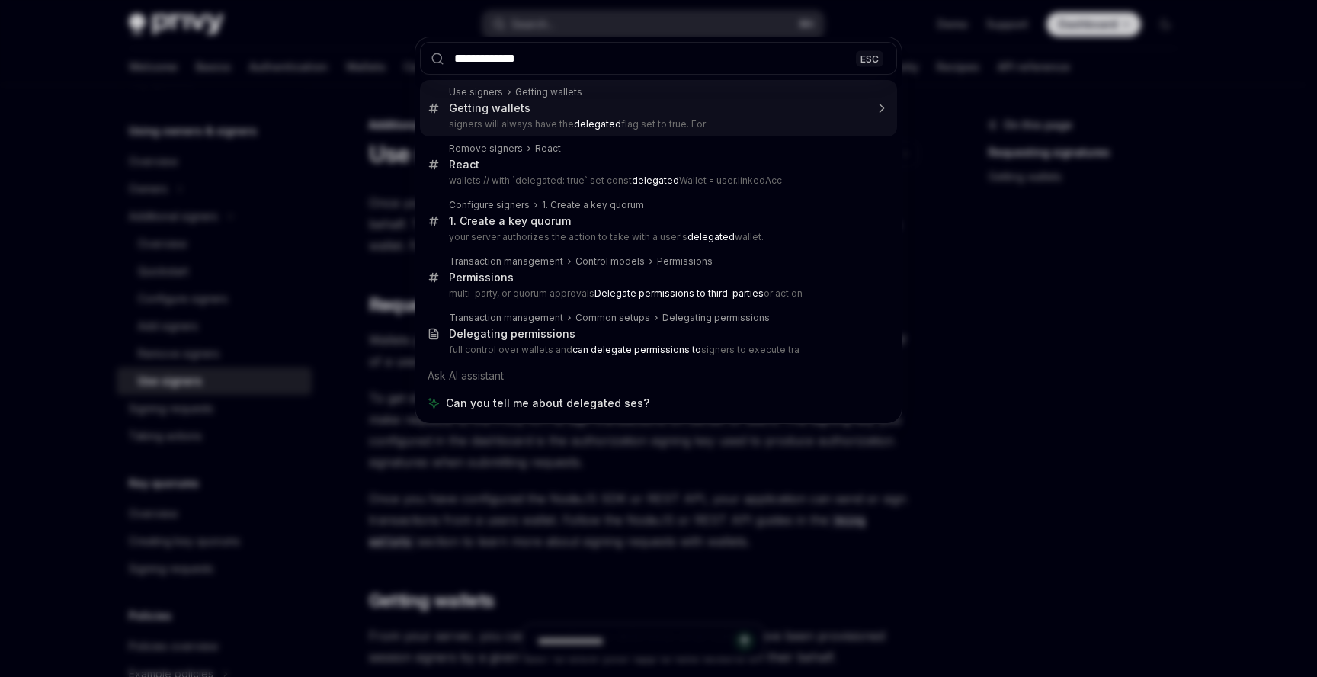
type input "**********"
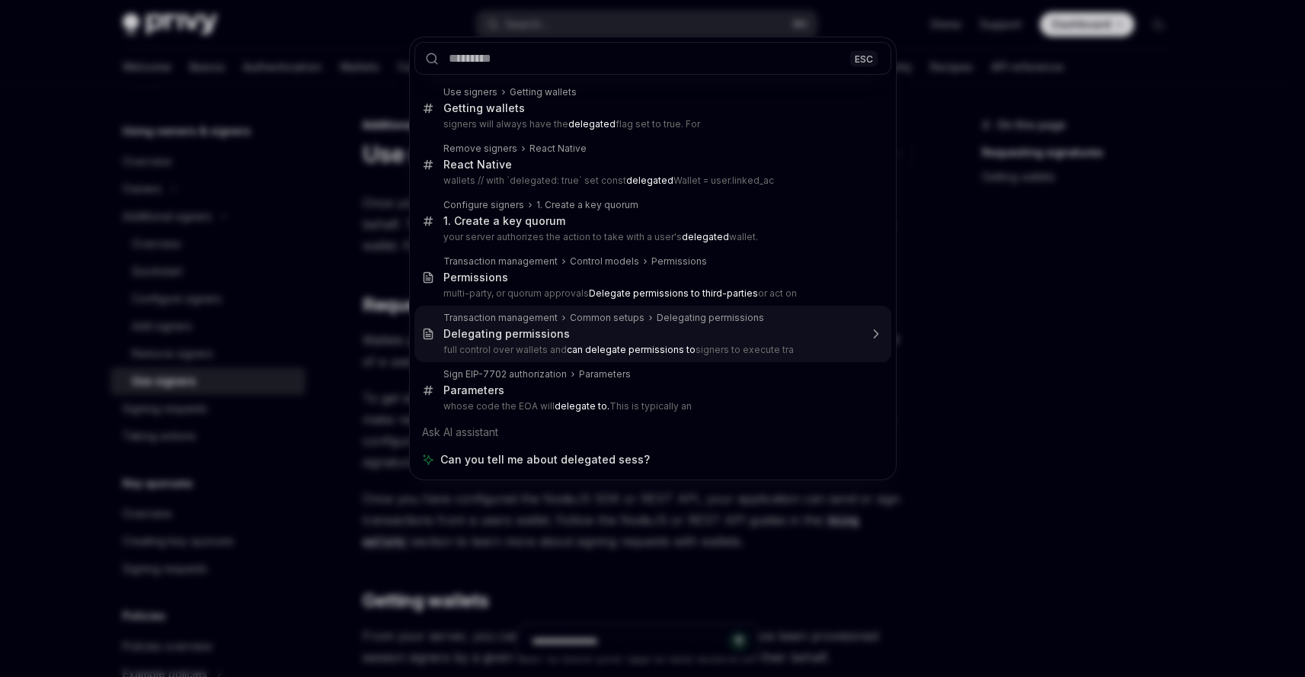
type textarea "*"
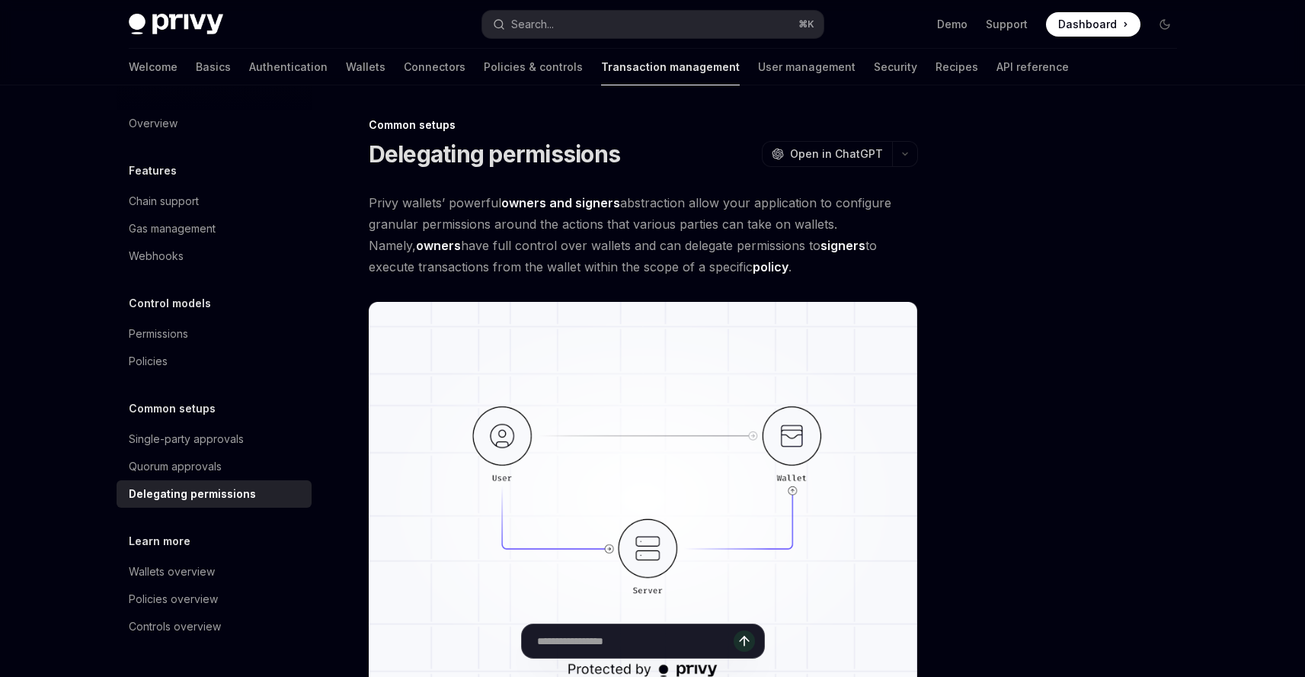
click at [21, 305] on div "**********" at bounding box center [652, 651] width 1305 height 1303
